Goal: Information Seeking & Learning: Learn about a topic

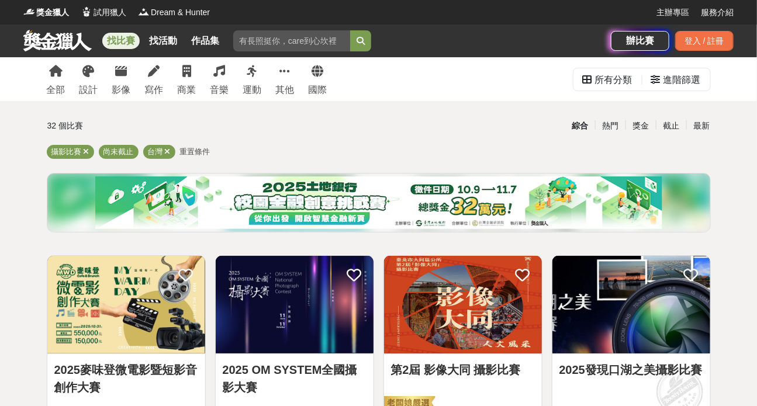
scroll to position [141, 0]
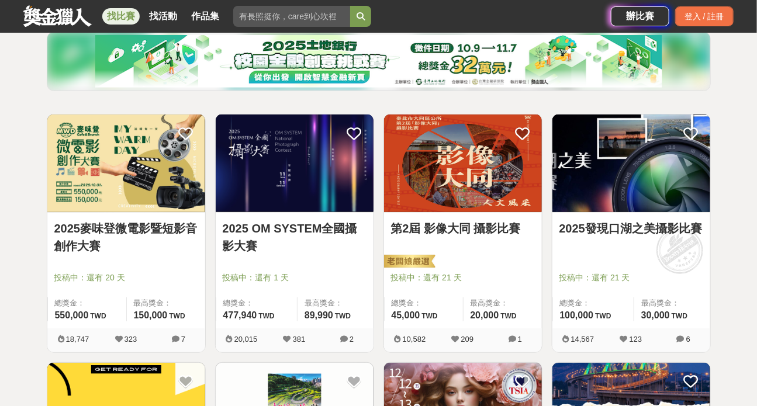
click at [497, 268] on div "第2屆 影像大同 攝影比賽 投稿中：還有 21 天 總獎金： 45,000 45,000 TWD 最高獎金： 20,000 TWD" at bounding box center [463, 271] width 158 height 116
click at [497, 237] on div "第2屆 影像大同 攝影比賽" at bounding box center [463, 235] width 144 height 31
click at [492, 227] on link "第2屆 影像大同 攝影比賽" at bounding box center [463, 229] width 144 height 18
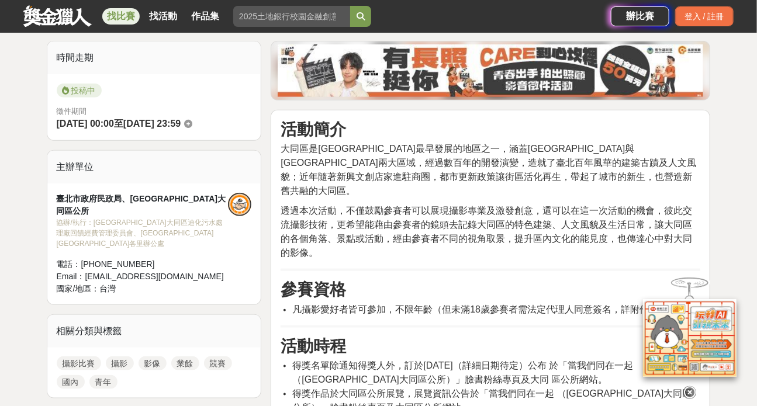
scroll to position [425, 0]
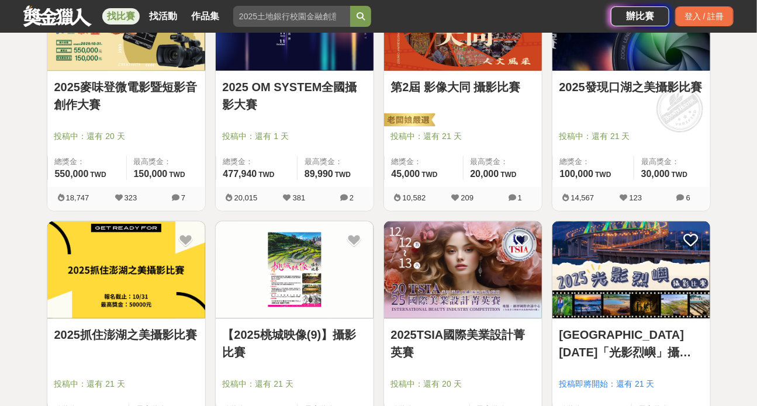
scroll to position [141, 0]
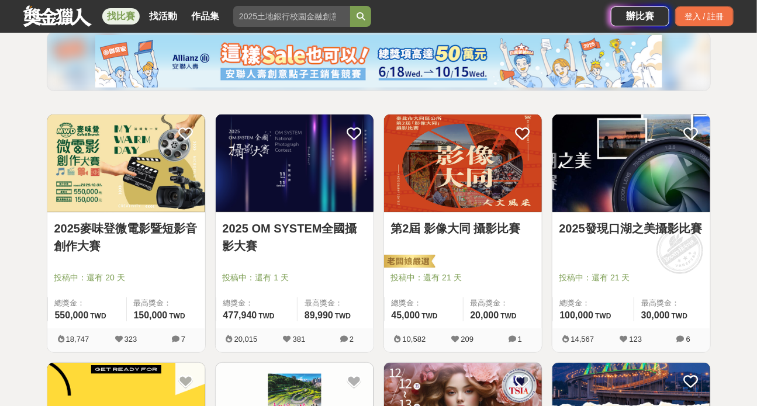
click at [644, 231] on link "2025發現口湖之美攝影比賽" at bounding box center [631, 229] width 144 height 18
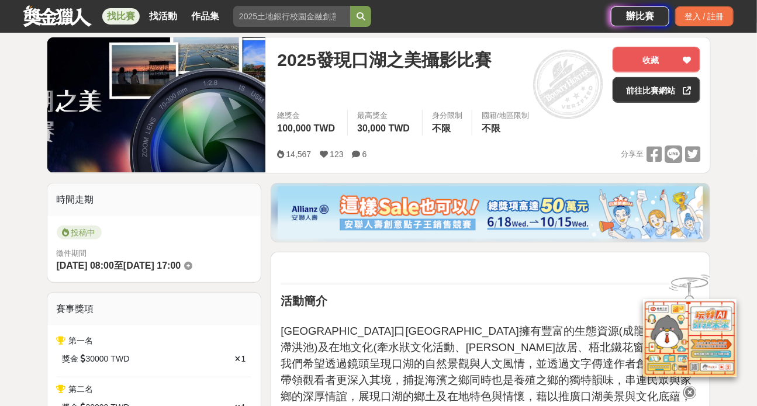
scroll to position [284, 0]
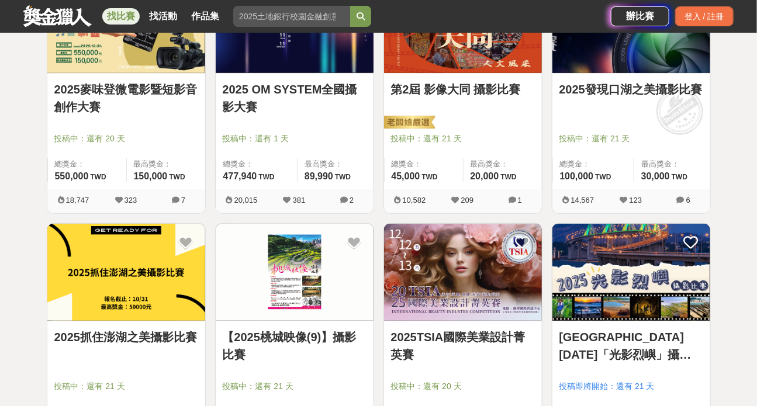
scroll to position [283, 0]
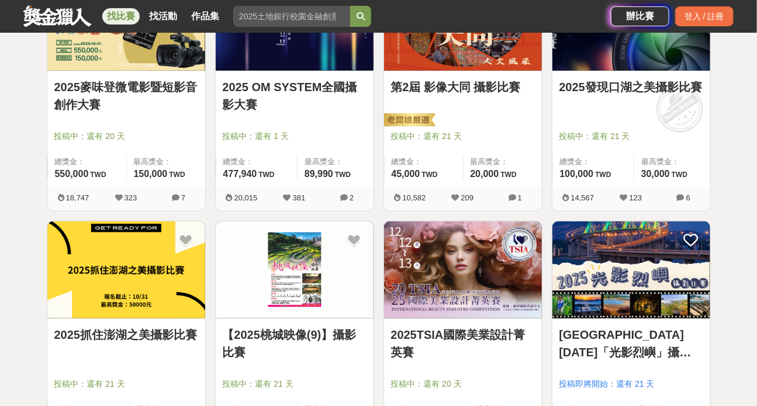
click at [348, 359] on link "【2025桃城映像(9)】攝影比賽" at bounding box center [295, 343] width 144 height 35
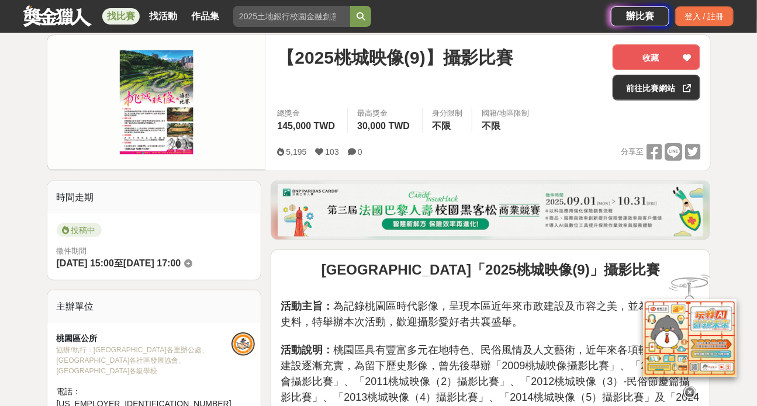
scroll to position [141, 0]
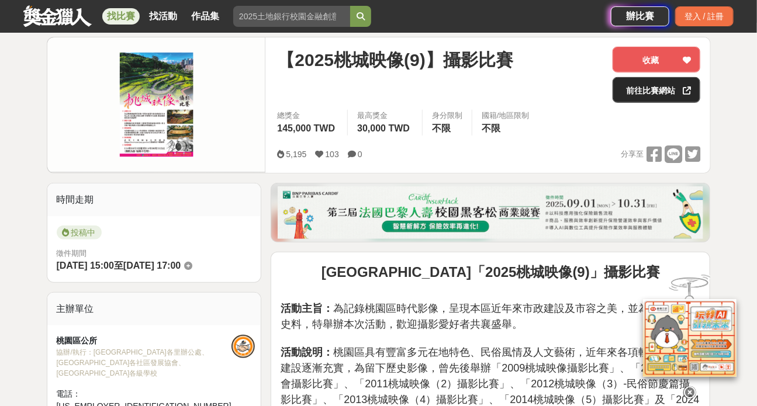
click at [634, 96] on link "前往比賽網站" at bounding box center [657, 90] width 88 height 26
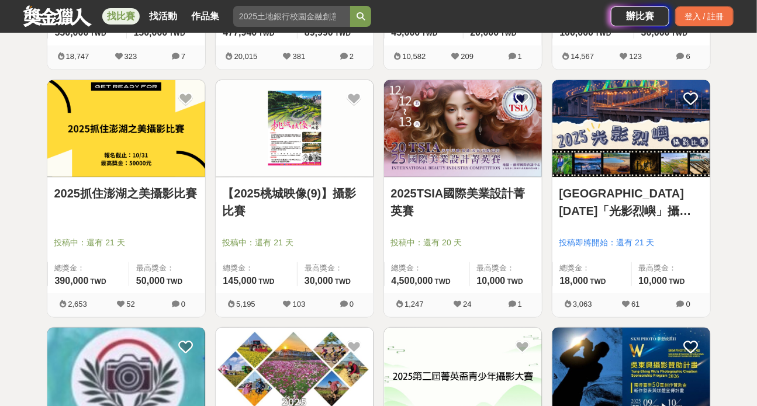
scroll to position [566, 0]
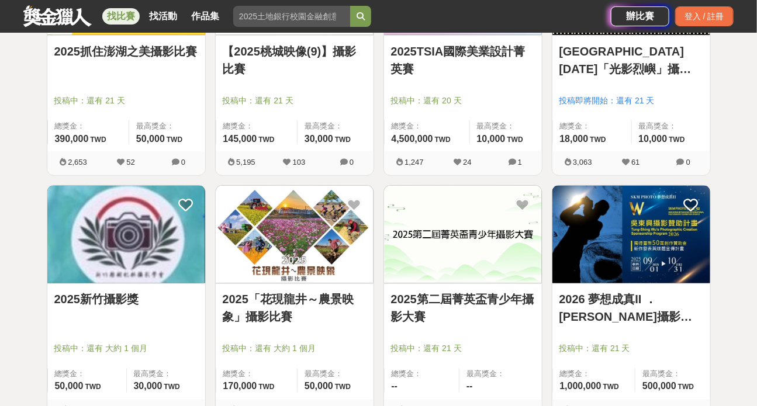
click at [179, 313] on div "2025新竹攝影獎" at bounding box center [126, 306] width 144 height 31
click at [129, 298] on link "2025新竹攝影獎" at bounding box center [126, 300] width 144 height 18
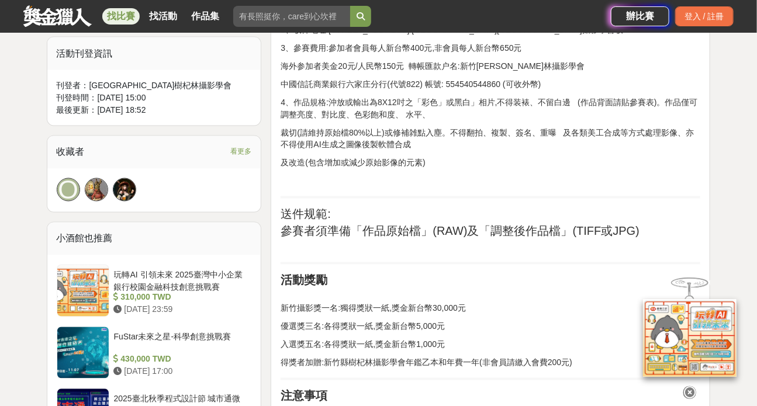
scroll to position [141, 0]
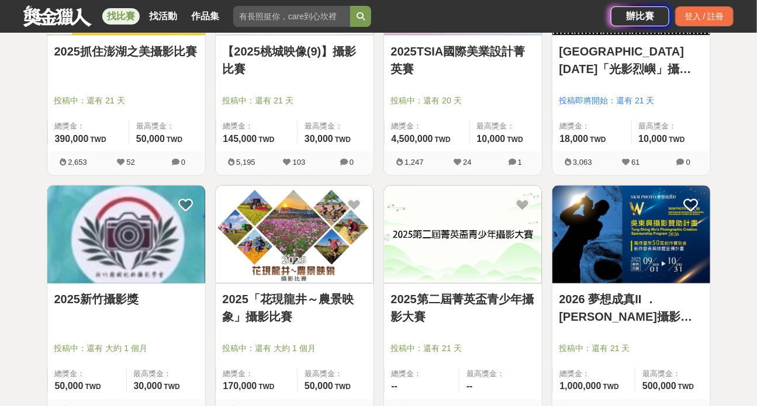
scroll to position [850, 0]
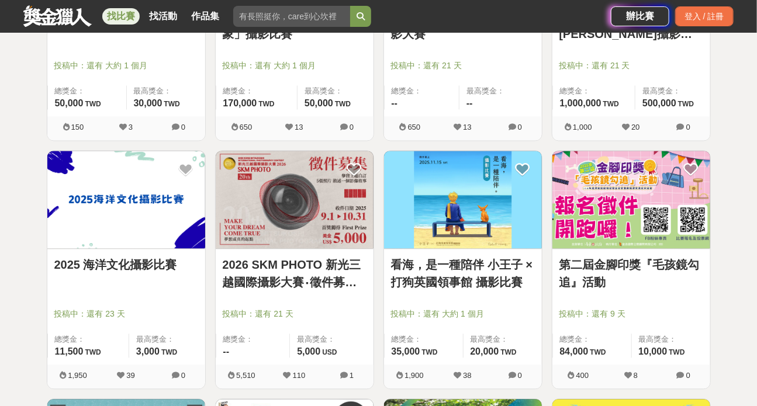
click at [171, 281] on div "2025 海洋文化攝影比賽" at bounding box center [126, 271] width 144 height 31
click at [168, 253] on div "2025 海洋文化攝影比賽 投稿中：還有 23 天 總獎金： 11,500 11,500 TWD 最高獎金： 3,000 TWD" at bounding box center [126, 307] width 158 height 116
click at [163, 264] on link "2025 海洋文化攝影比賽" at bounding box center [126, 265] width 144 height 18
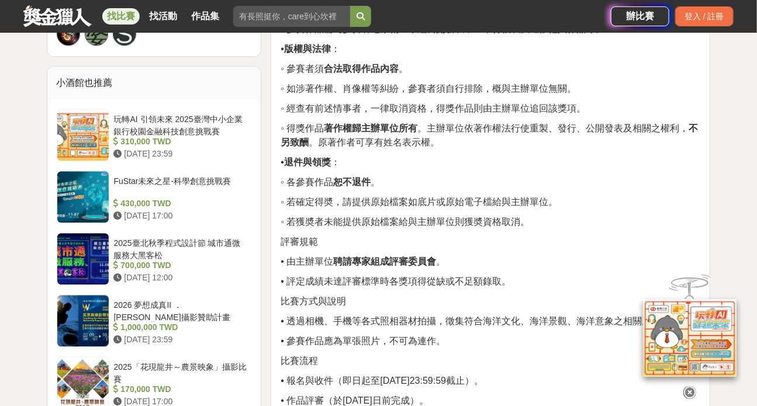
scroll to position [1417, 0]
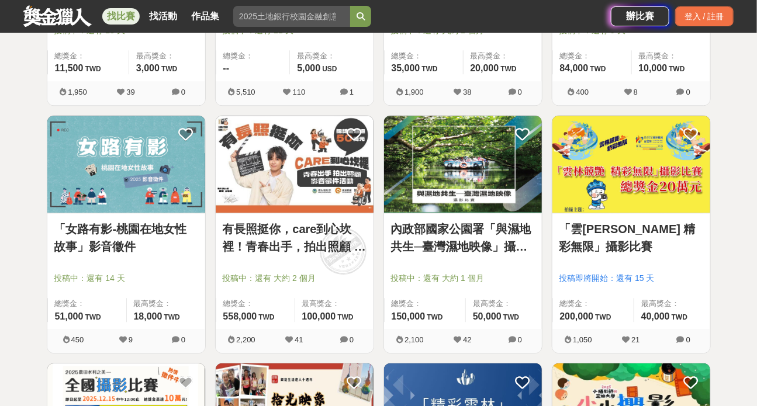
scroll to position [1275, 0]
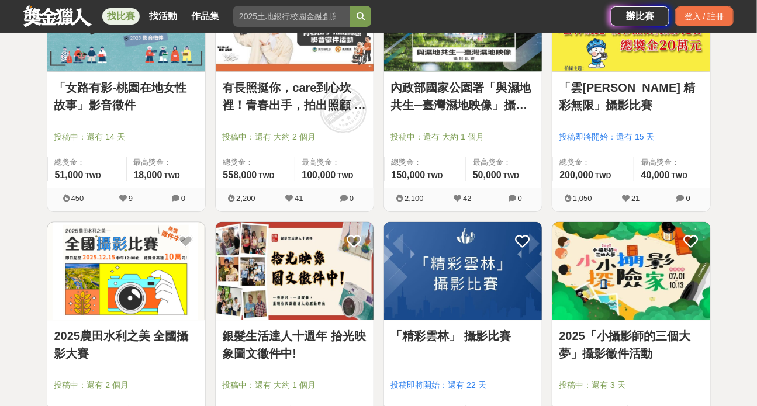
click at [165, 335] on link "2025農田水利之美 全國攝影大賽" at bounding box center [126, 344] width 144 height 35
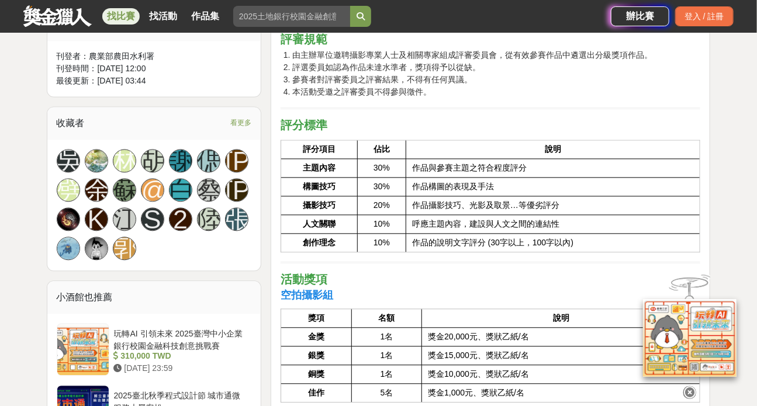
scroll to position [1275, 0]
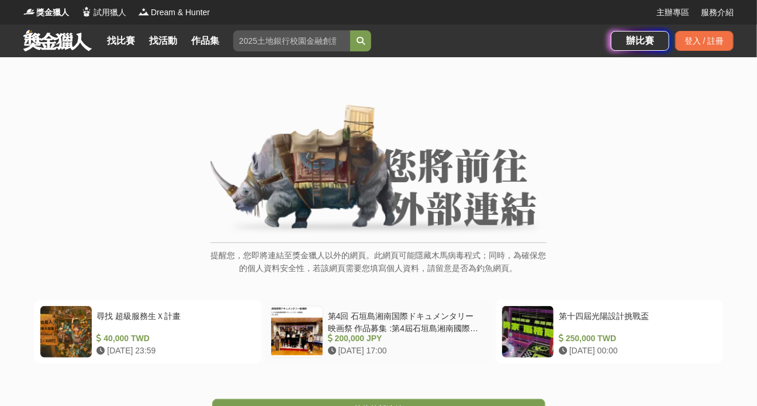
scroll to position [141, 0]
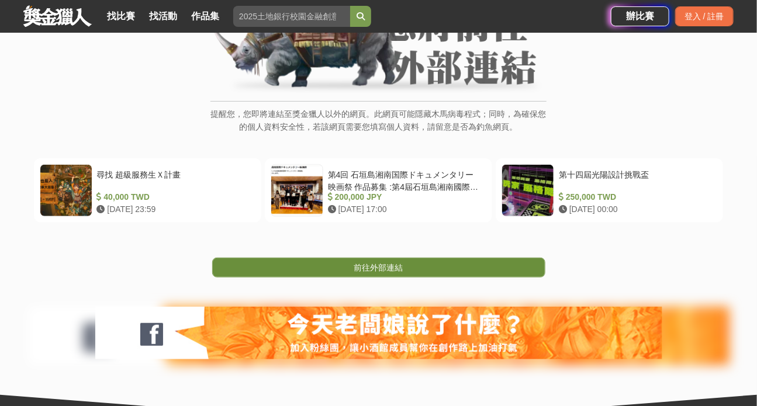
click at [421, 265] on link "前往外部連結" at bounding box center [378, 268] width 333 height 20
